Goal: Task Accomplishment & Management: Complete application form

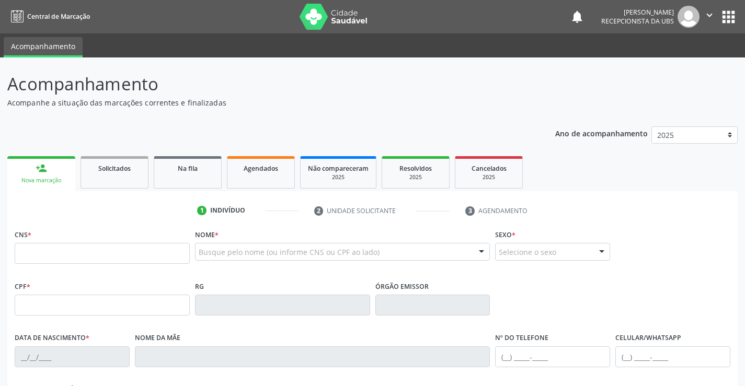
click at [34, 178] on div "Nova marcação" at bounding box center [41, 181] width 53 height 8
click at [58, 254] on input "text" at bounding box center [102, 253] width 175 height 21
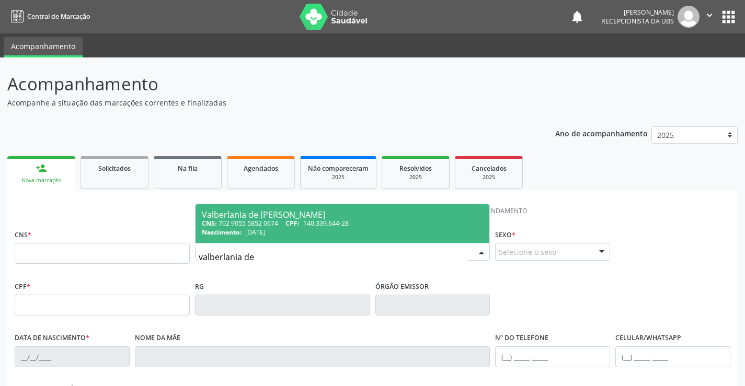
type input "valberlania de"
click at [326, 228] on div "Nascimento: [DATE]" at bounding box center [343, 232] width 282 height 9
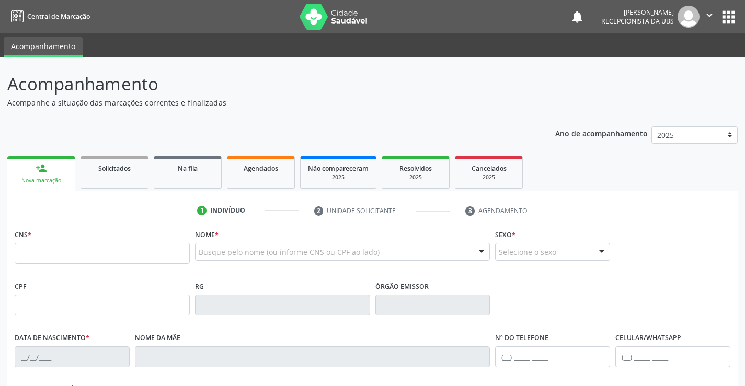
type input "702 9055 5852 0674"
type input "140.339.644-28"
type input "[DATE]"
type input "[PERSON_NAME]"
type input "[PHONE_NUMBER]"
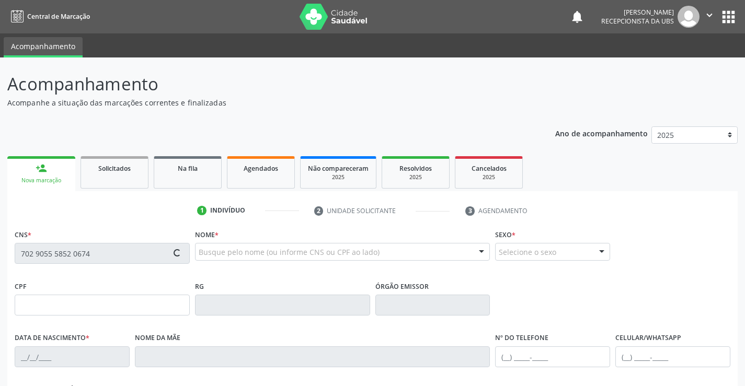
type input "402.964.744-87"
type input "772"
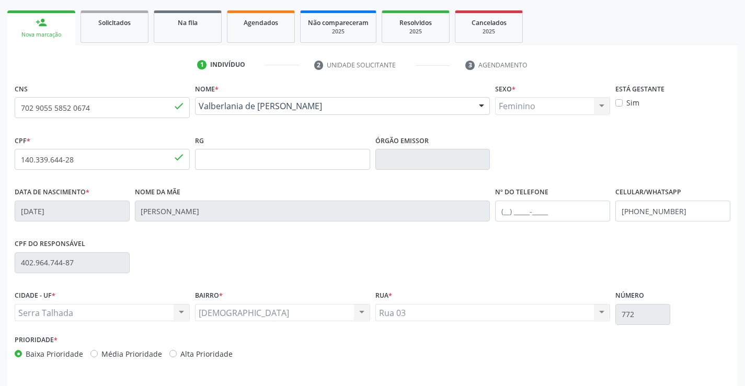
scroll to position [180, 0]
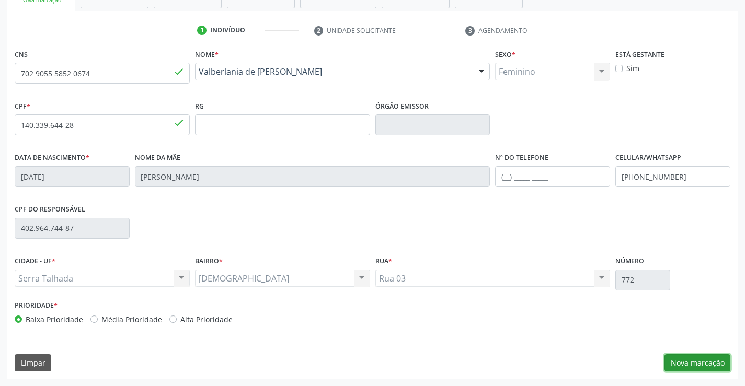
click at [710, 365] on button "Nova marcação" at bounding box center [697, 363] width 66 height 18
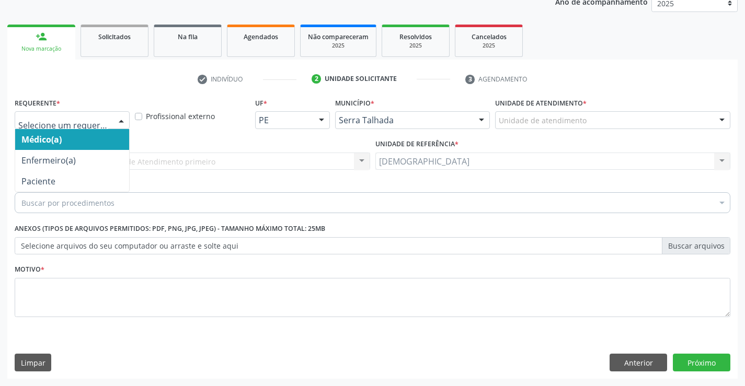
click at [122, 119] on div at bounding box center [121, 121] width 16 height 18
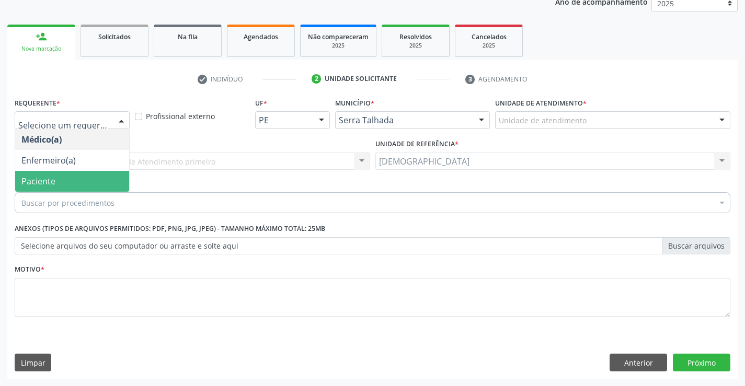
click at [95, 179] on span "Paciente" at bounding box center [72, 181] width 114 height 21
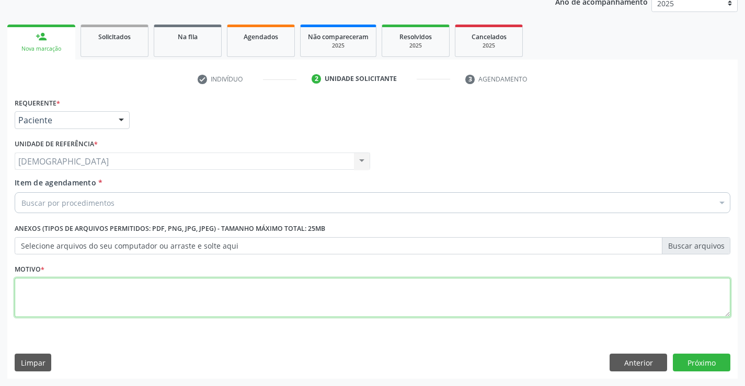
click at [74, 287] on textarea at bounding box center [373, 298] width 716 height 40
type textarea "."
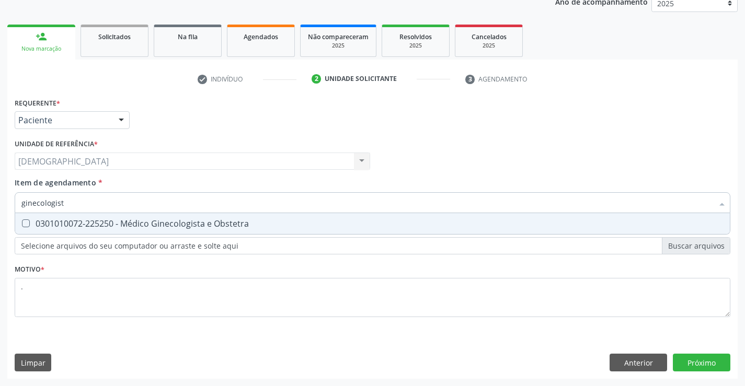
type input "ginecologista"
click at [159, 223] on div "0301010072-225250 - Médico Ginecologista e Obstetra" at bounding box center [372, 224] width 702 height 8
checkbox Obstetra "true"
click at [702, 359] on div "Requerente * Paciente Médico(a) Enfermeiro(a) Paciente Nenhum resultado encontr…" at bounding box center [372, 237] width 730 height 284
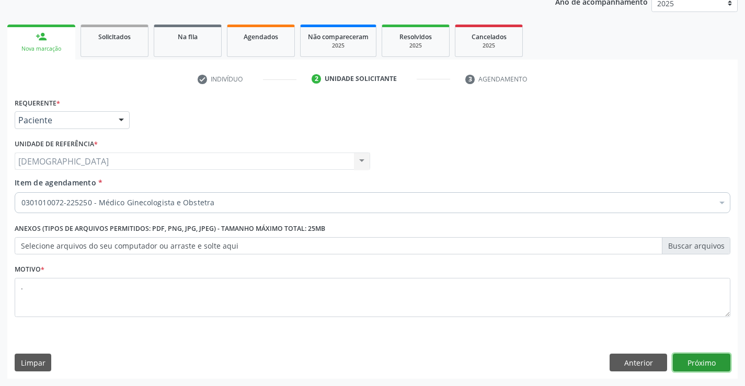
click at [712, 365] on button "Próximo" at bounding box center [702, 363] width 58 height 18
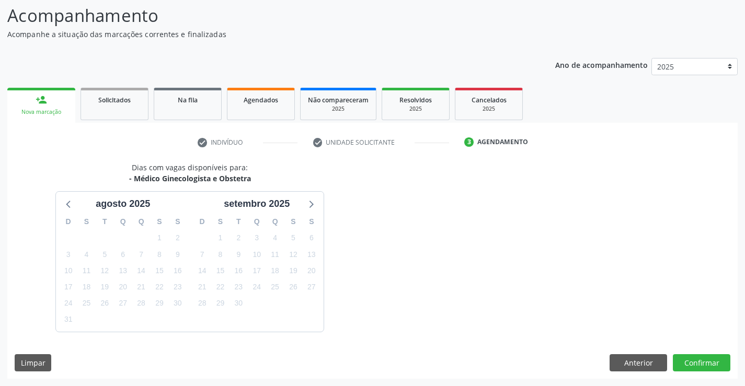
scroll to position [99, 0]
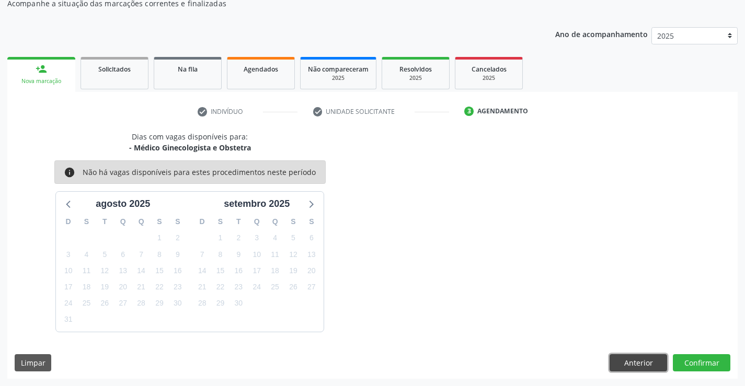
click at [648, 362] on button "Anterior" at bounding box center [639, 363] width 58 height 18
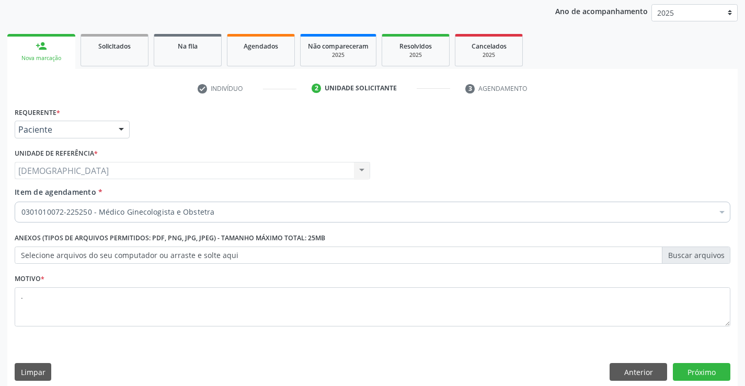
scroll to position [132, 0]
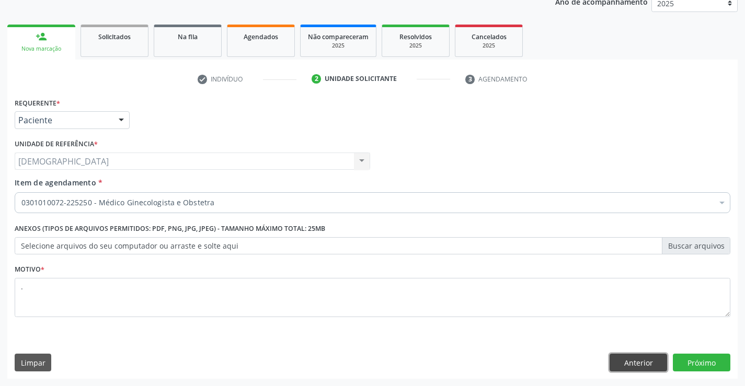
click at [636, 366] on button "Anterior" at bounding box center [639, 363] width 58 height 18
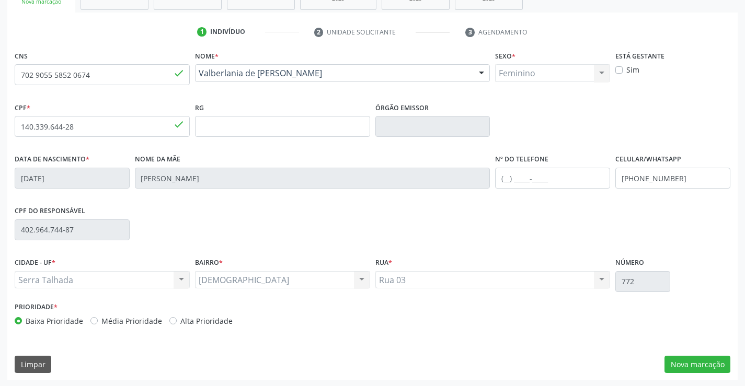
scroll to position [180, 0]
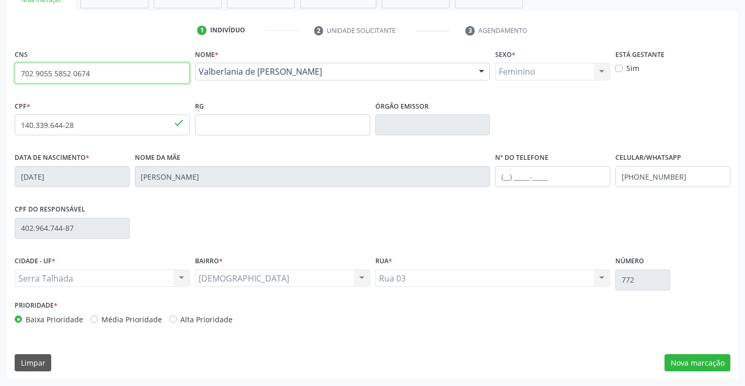
click at [111, 78] on input "702 9055 5852 0674" at bounding box center [102, 73] width 175 height 21
type input "7"
click at [335, 81] on div "Valberlania de [PERSON_NAME] Valberlania de [PERSON_NAME] CNS: 702 9055 5852 06…" at bounding box center [342, 75] width 295 height 25
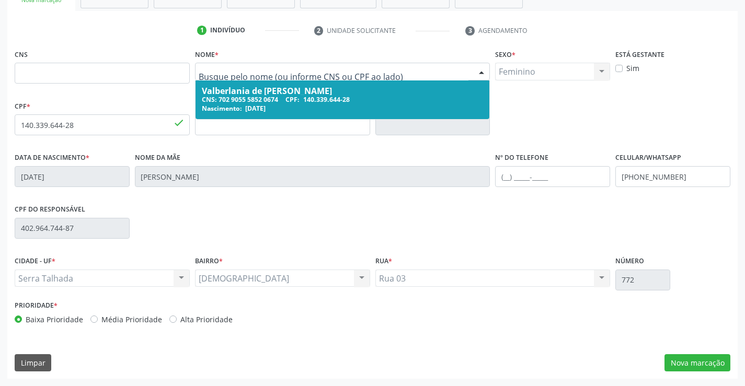
click at [335, 75] on input "text" at bounding box center [334, 76] width 270 height 21
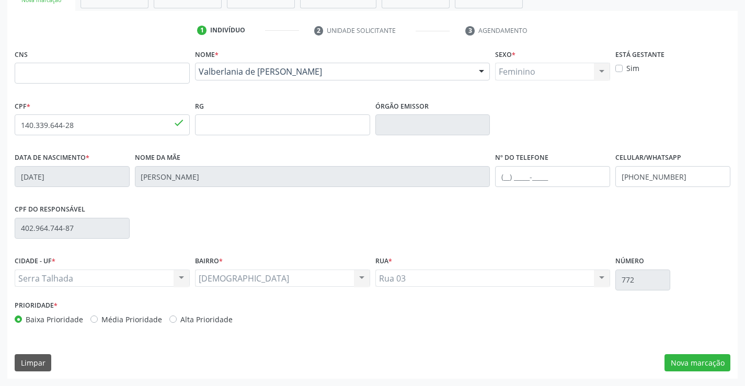
click at [0, 42] on div "Acompanhamento Acompanhe a situação das marcações correntes e finalizadas Relat…" at bounding box center [372, 131] width 745 height 509
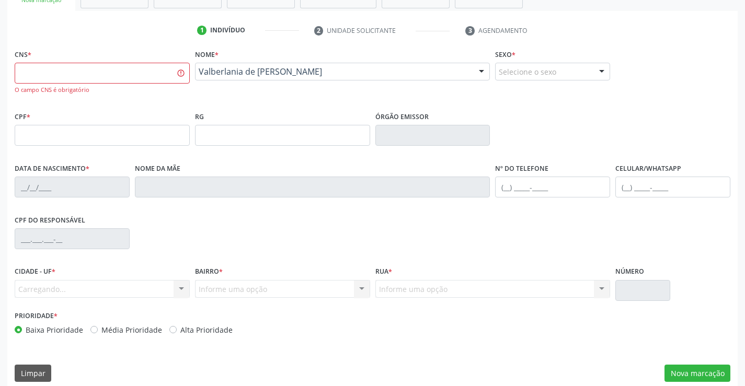
scroll to position [0, 0]
